Goal: Transaction & Acquisition: Purchase product/service

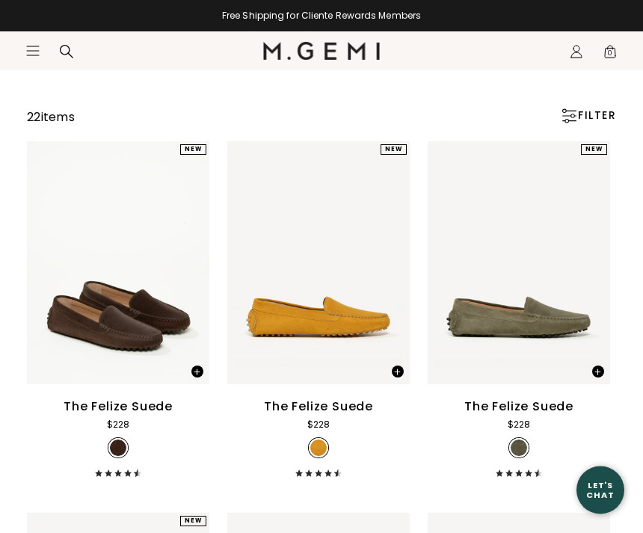
scroll to position [120, 0]
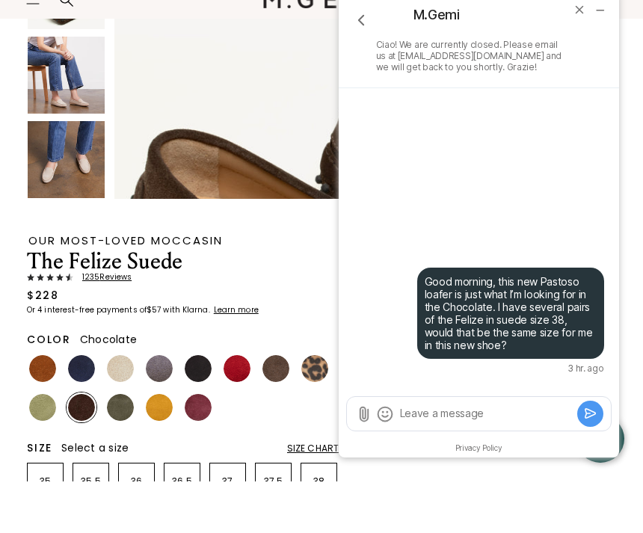
scroll to position [412, 0]
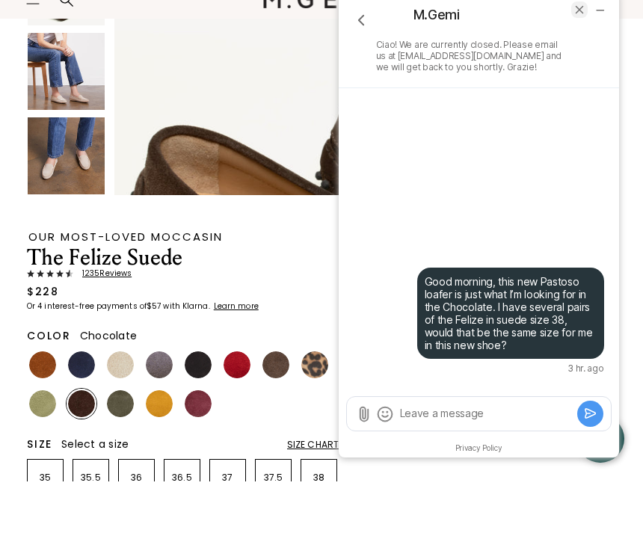
click at [575, 9] on icon "end chat" at bounding box center [578, 9] width 13 height 13
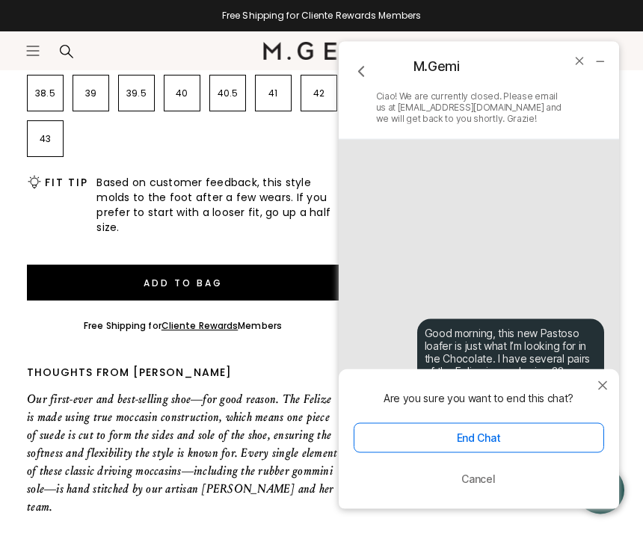
scroll to position [893, 0]
click at [610, 377] on button "close modal" at bounding box center [602, 386] width 18 height 18
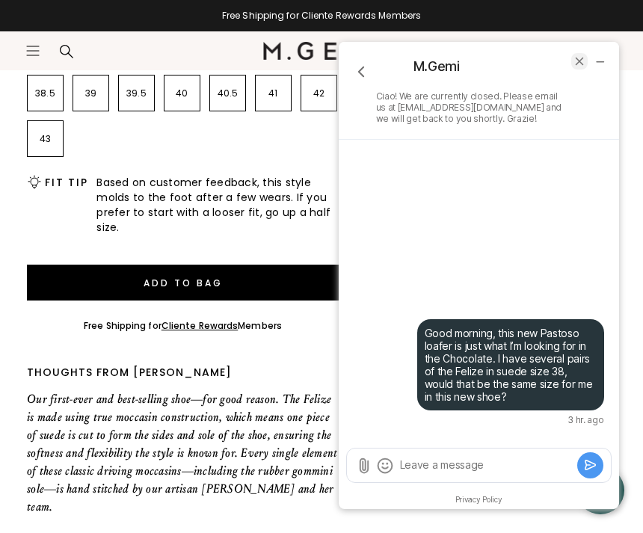
click at [576, 64] on icon "end chat" at bounding box center [578, 61] width 7 height 7
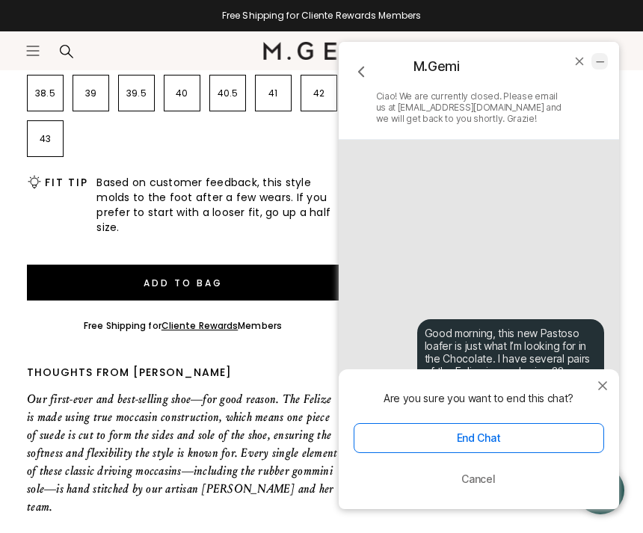
click at [605, 58] on icon "minimize chat widget" at bounding box center [599, 61] width 13 height 13
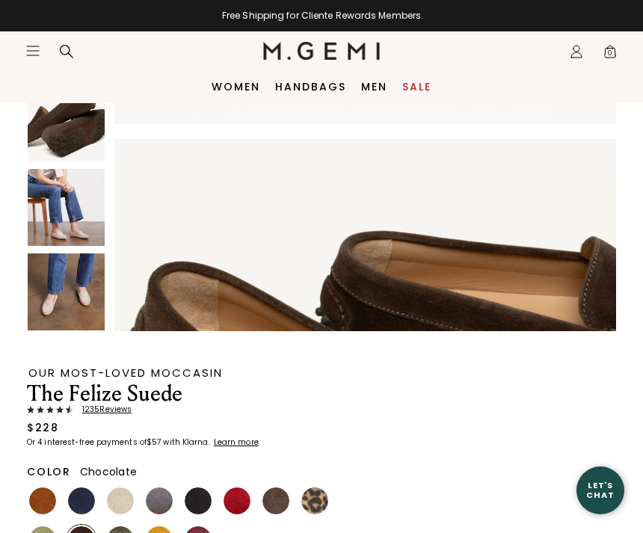
scroll to position [327, 0]
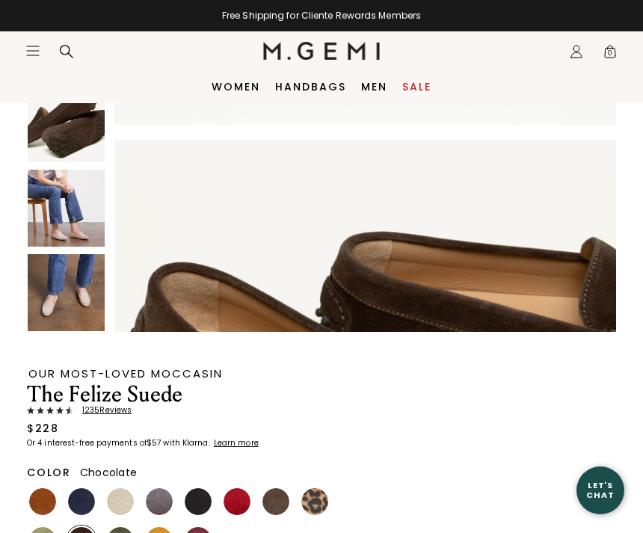
click at [87, 244] on img at bounding box center [66, 208] width 77 height 77
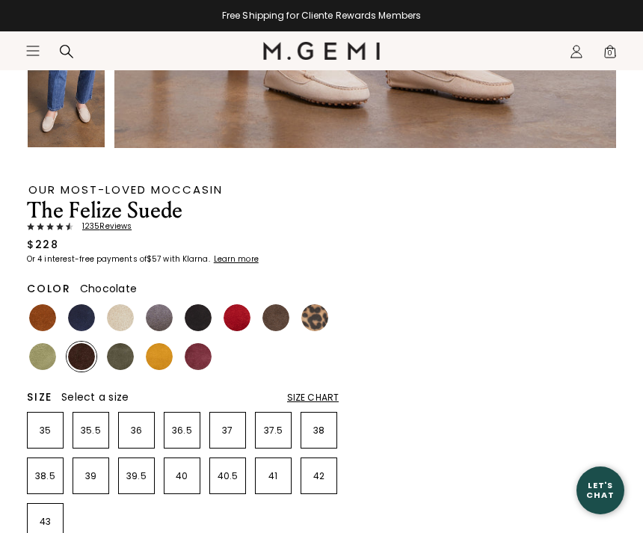
scroll to position [602, 0]
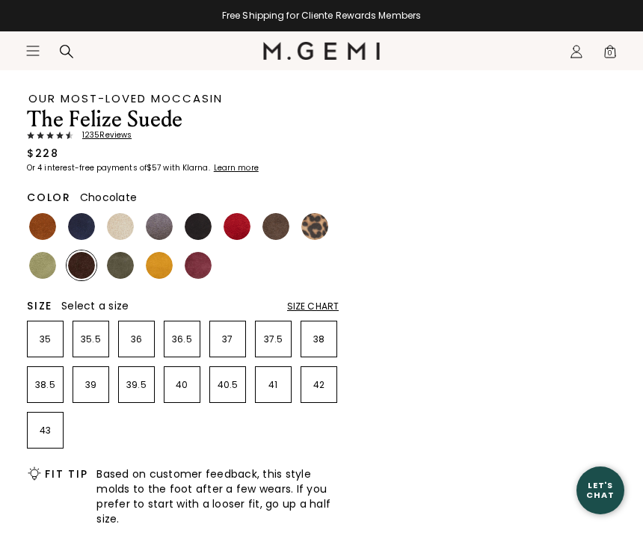
click at [82, 262] on img at bounding box center [81, 265] width 27 height 27
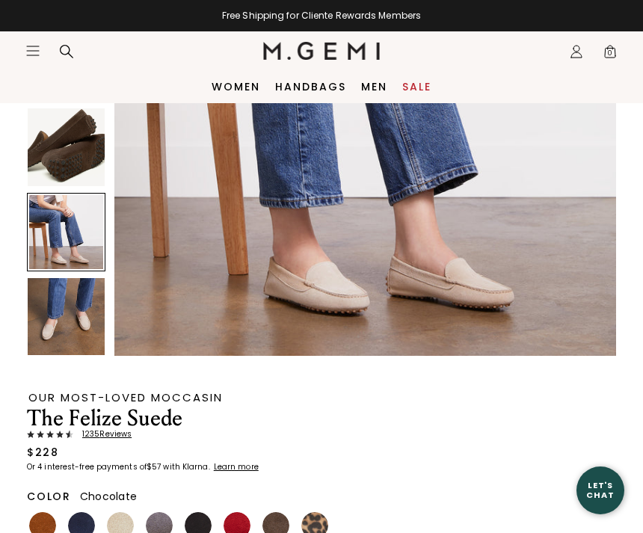
scroll to position [304, 0]
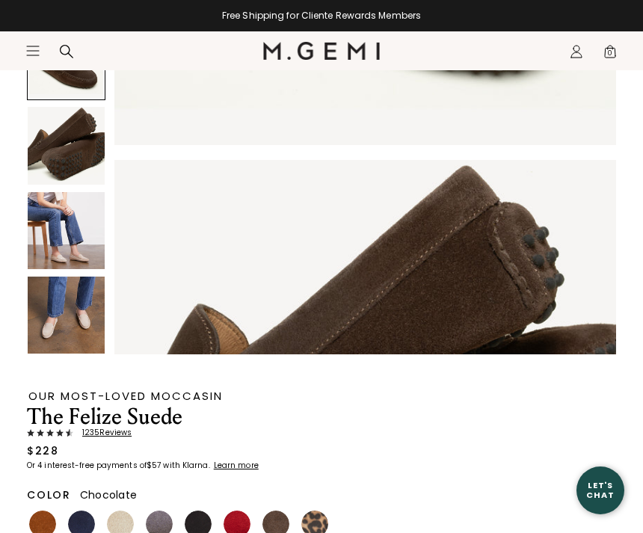
click at [27, 55] on icon "Icons/20x20/hamburger@2x" at bounding box center [32, 50] width 15 height 15
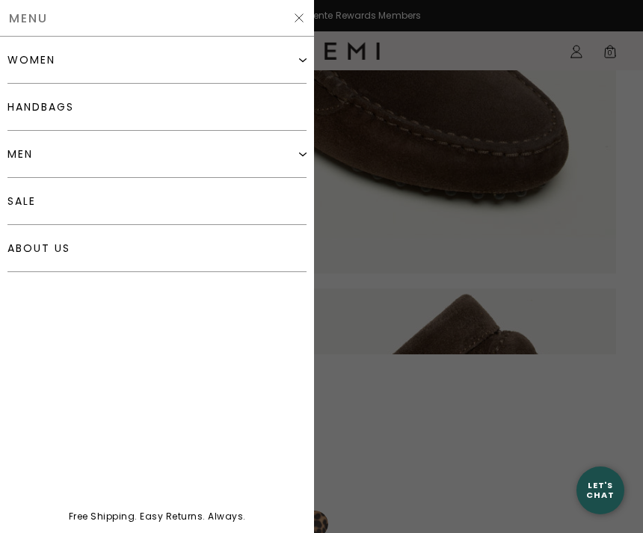
click at [165, 65] on div "women" at bounding box center [156, 60] width 299 height 47
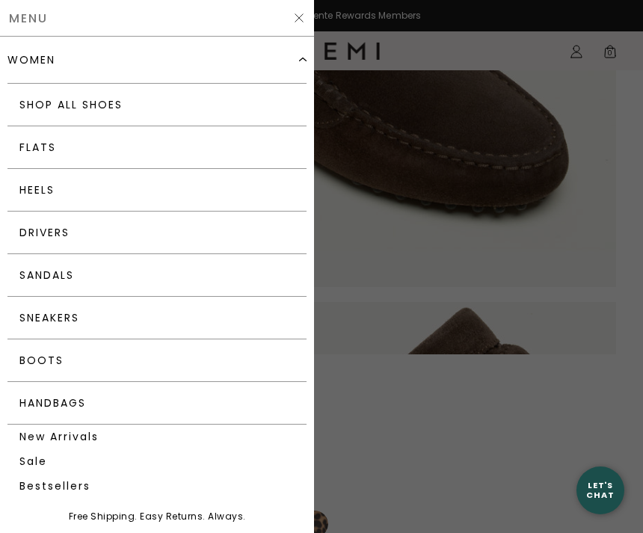
scroll to position [1099, 0]
click at [257, 230] on link "Drivers" at bounding box center [156, 232] width 299 height 43
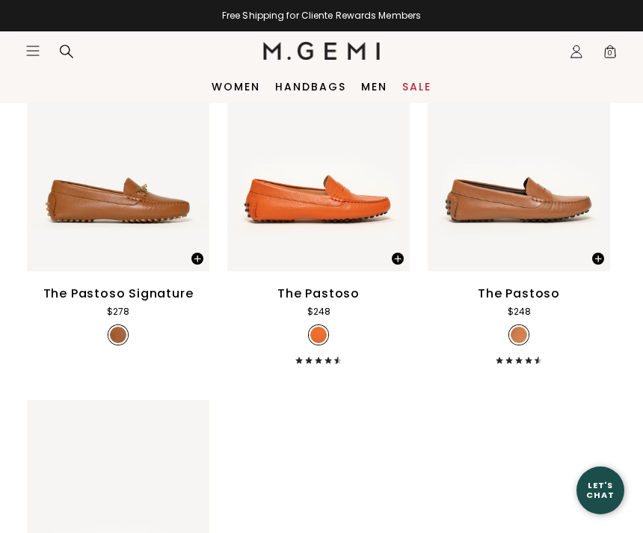
scroll to position [2461, 0]
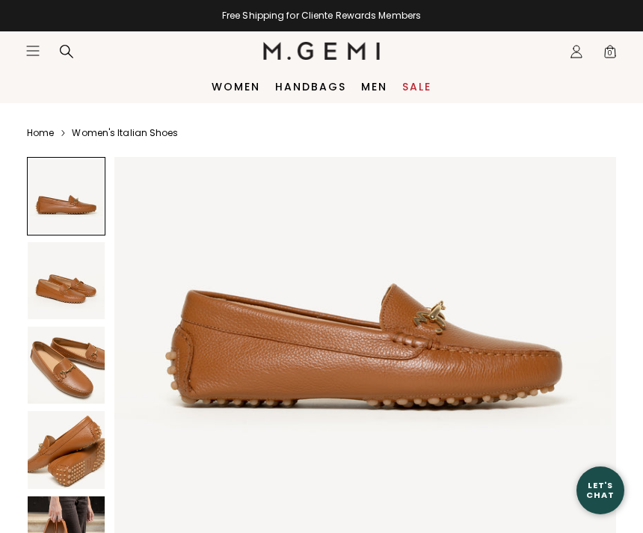
click at [73, 383] on img at bounding box center [66, 365] width 77 height 77
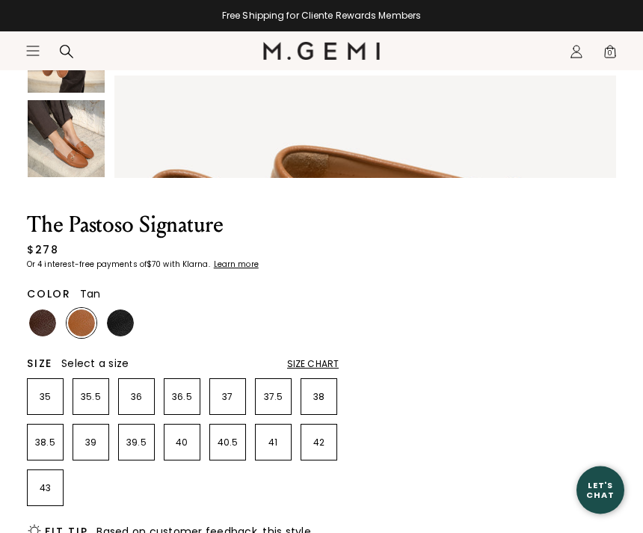
scroll to position [480, 0]
click at [36, 328] on img at bounding box center [42, 322] width 27 height 27
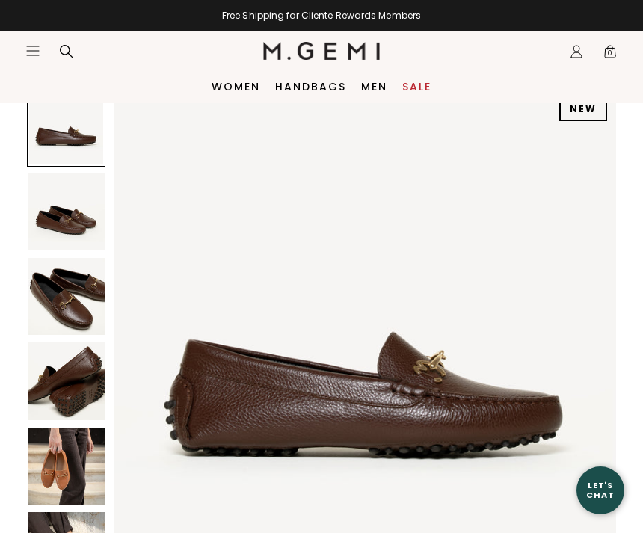
scroll to position [68, 0]
